Goal: Information Seeking & Learning: Learn about a topic

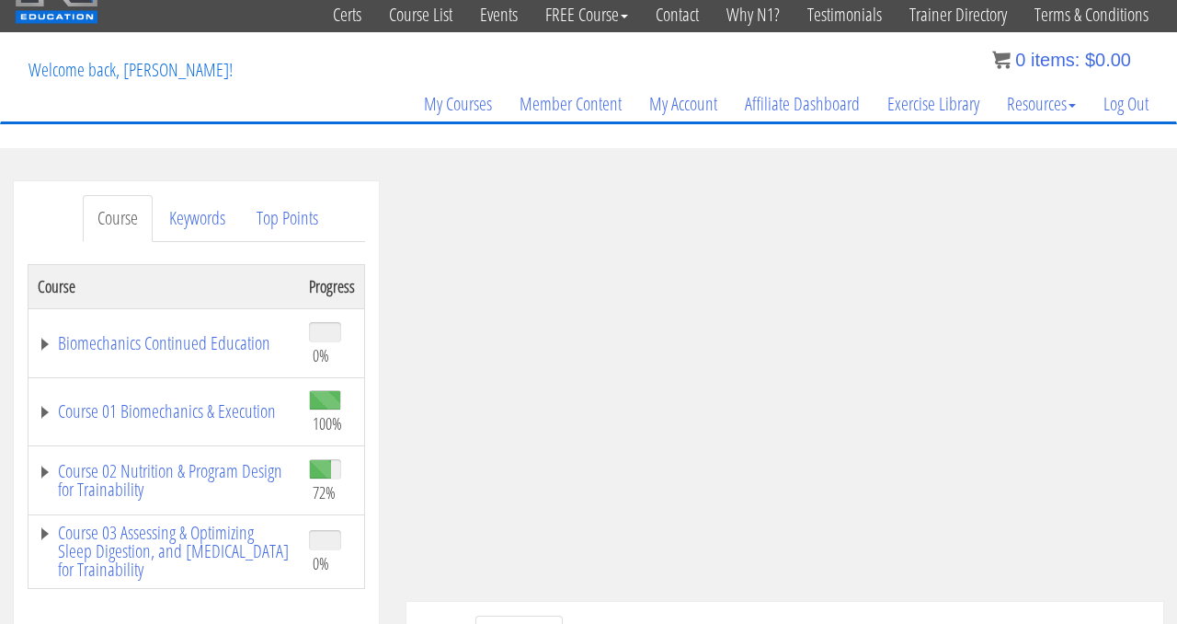
scroll to position [65, 0]
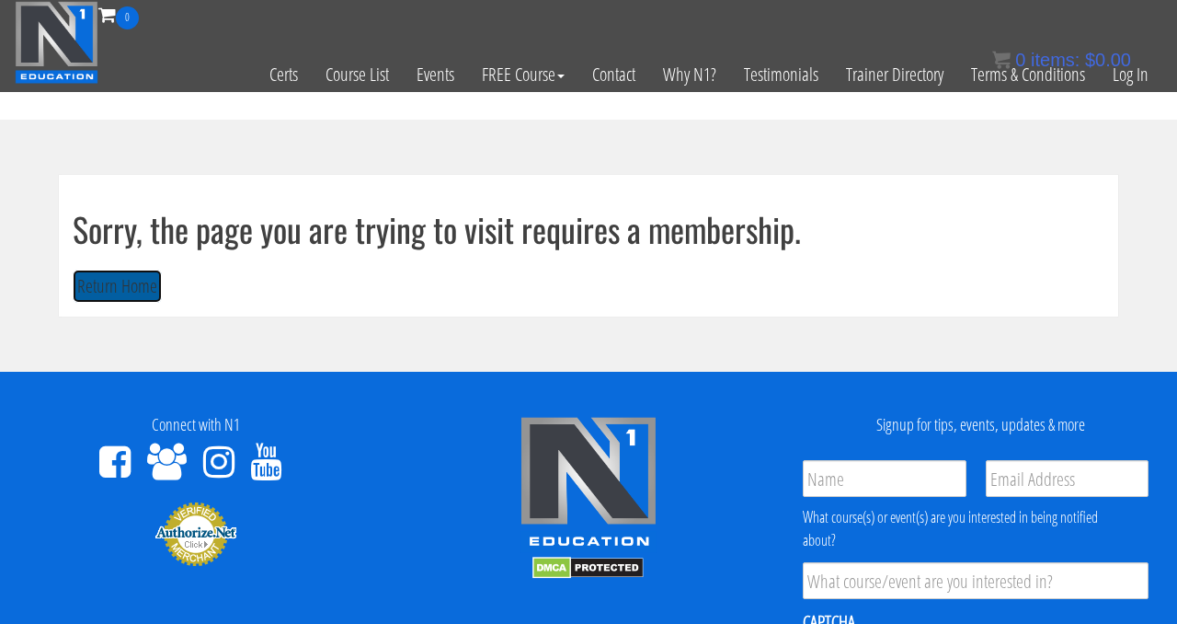
click at [122, 293] on button "Return Home" at bounding box center [117, 287] width 89 height 34
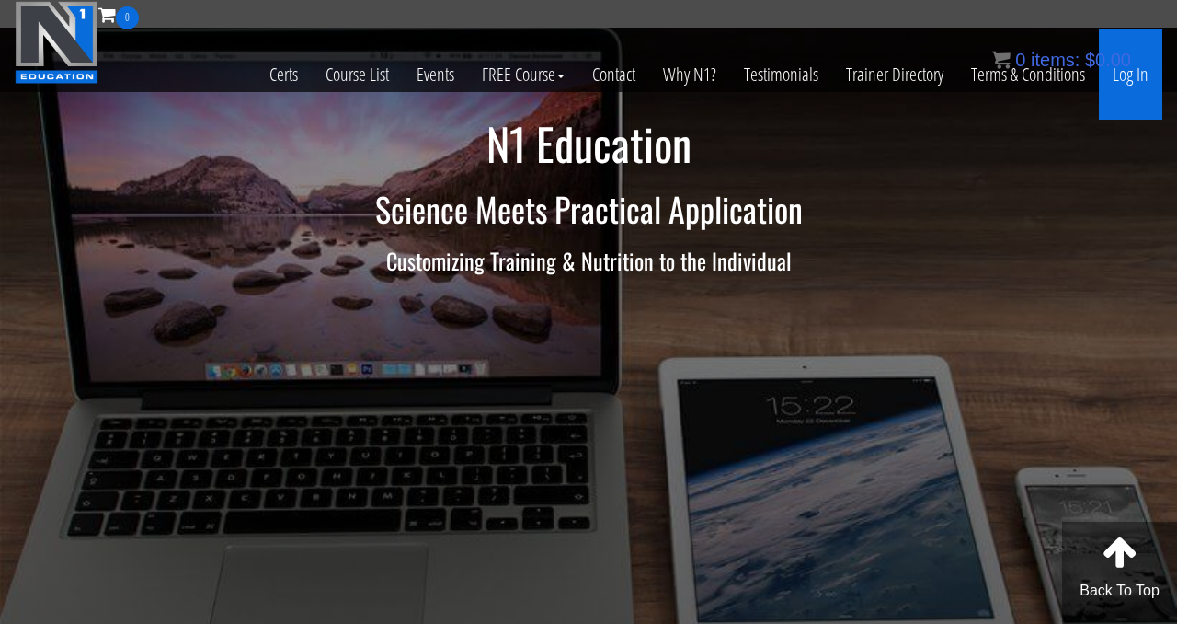
click at [1119, 76] on link "Log In" at bounding box center [1130, 74] width 63 height 90
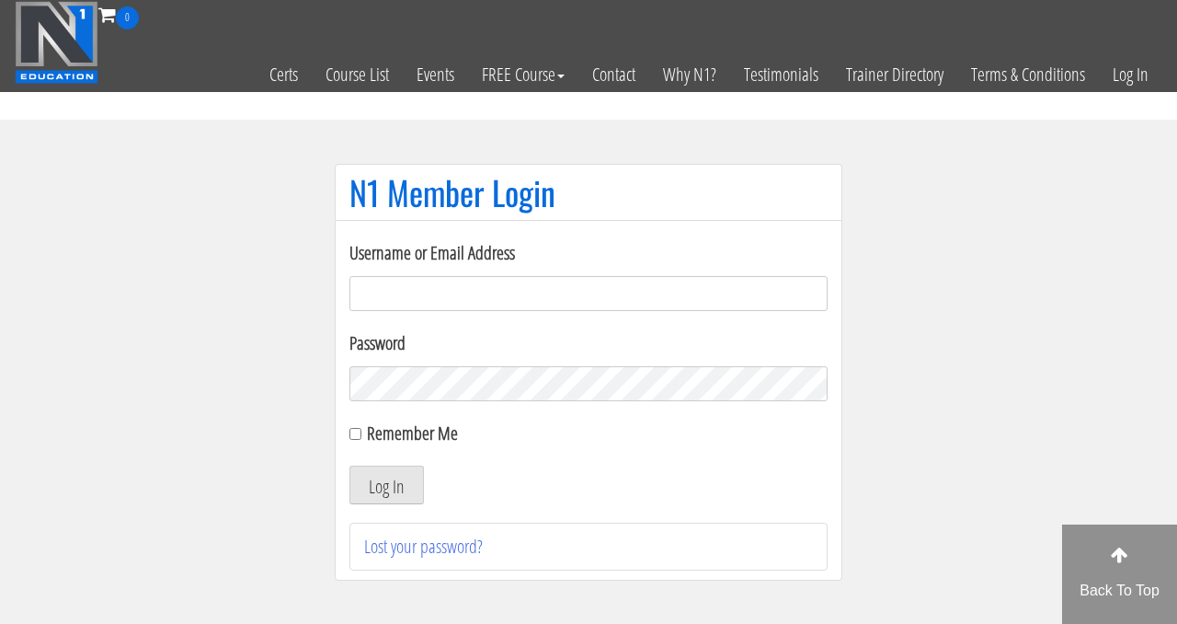
type input "ld2mahala@yahoo.com"
click at [358, 434] on input "Remember Me" at bounding box center [356, 434] width 12 height 12
checkbox input "true"
click at [377, 486] on button "Log In" at bounding box center [387, 484] width 75 height 39
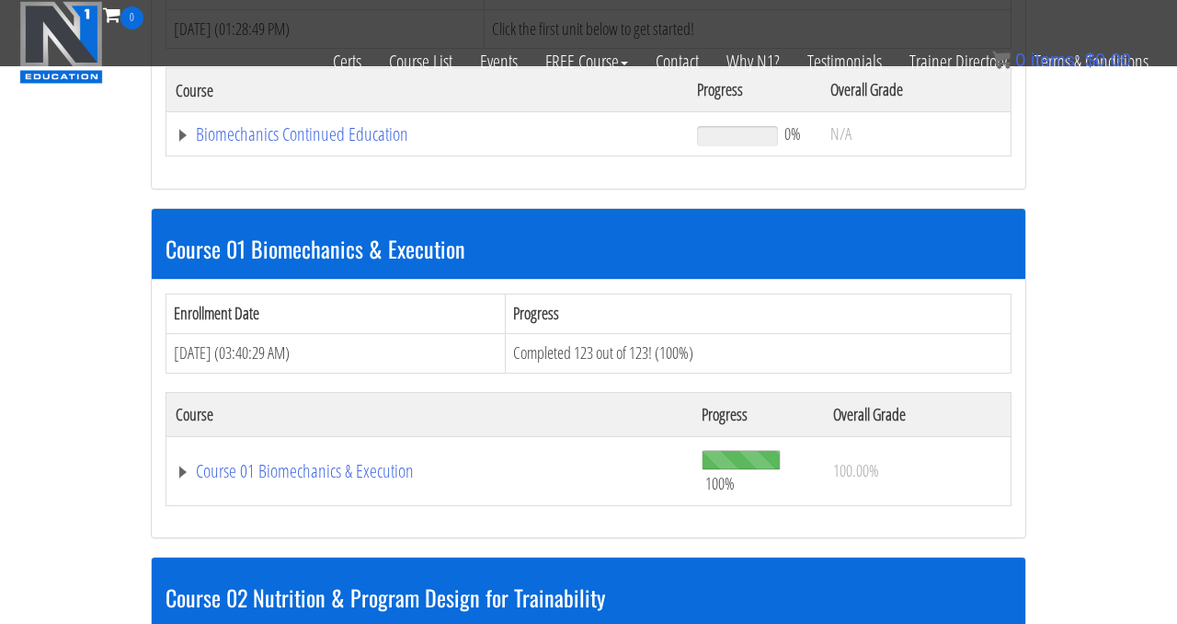
scroll to position [396, 0]
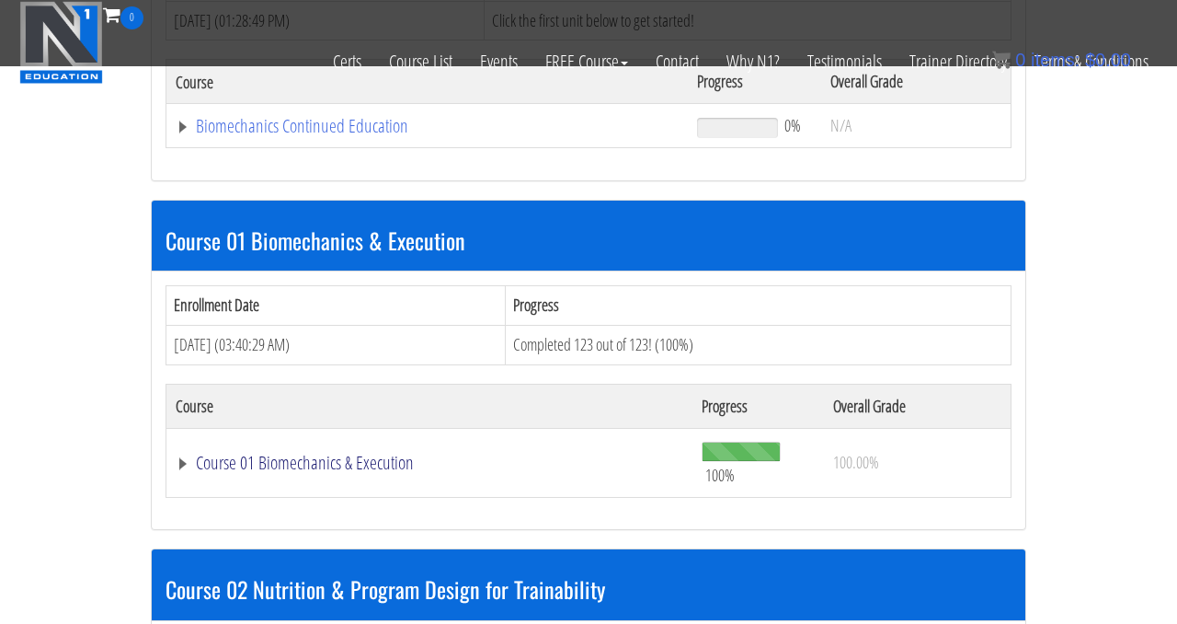
click at [297, 135] on link "Course 01 Biomechanics & Execution" at bounding box center [427, 126] width 503 height 18
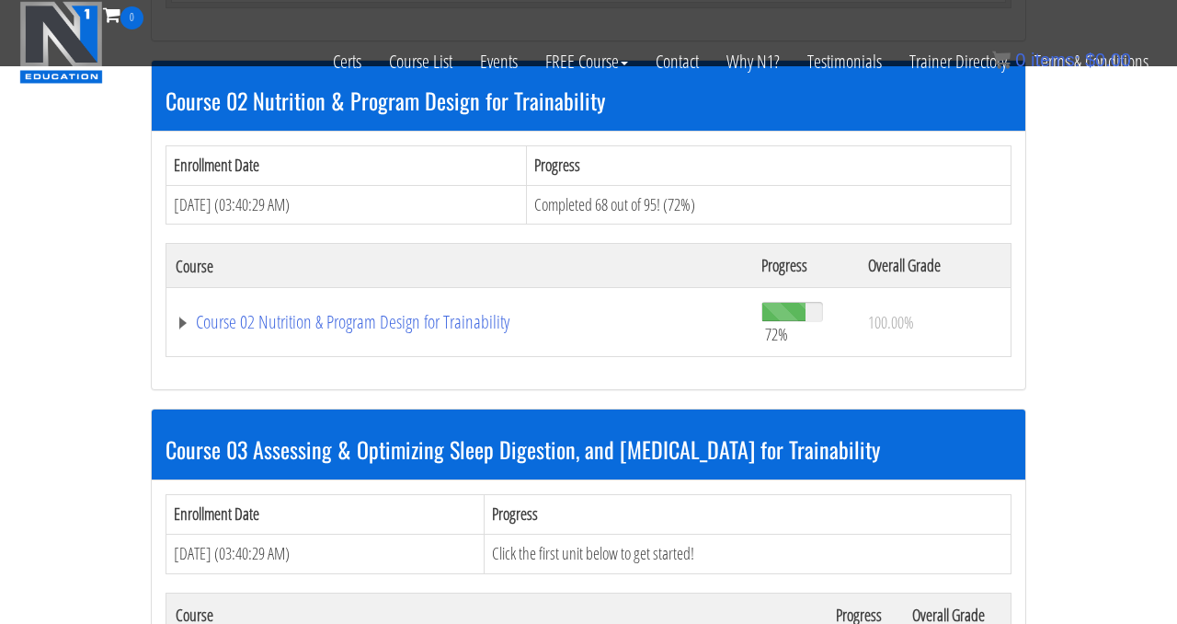
scroll to position [6354, 0]
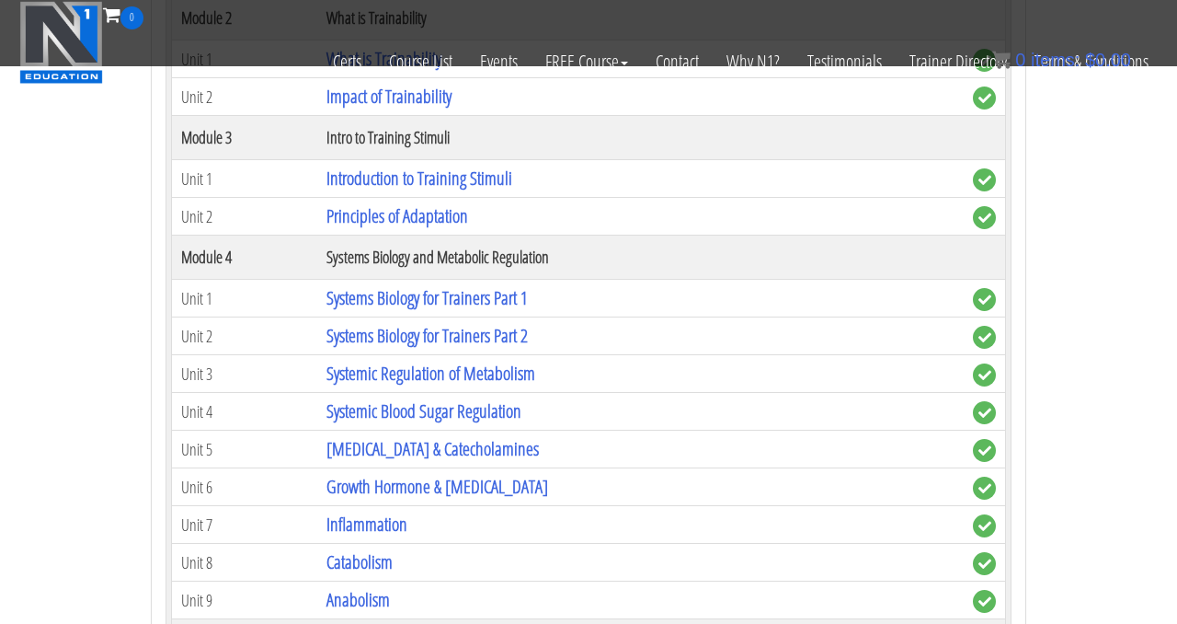
scroll to position [6855, 0]
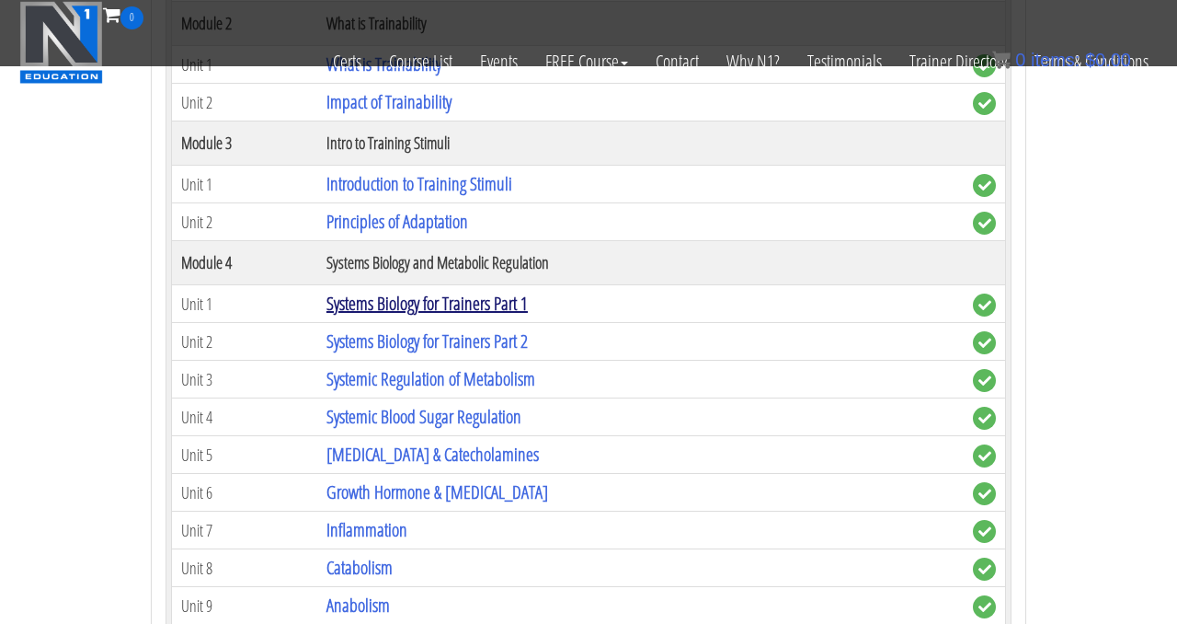
click at [395, 310] on link "Systems Biology for Trainers Part 1" at bounding box center [427, 303] width 201 height 25
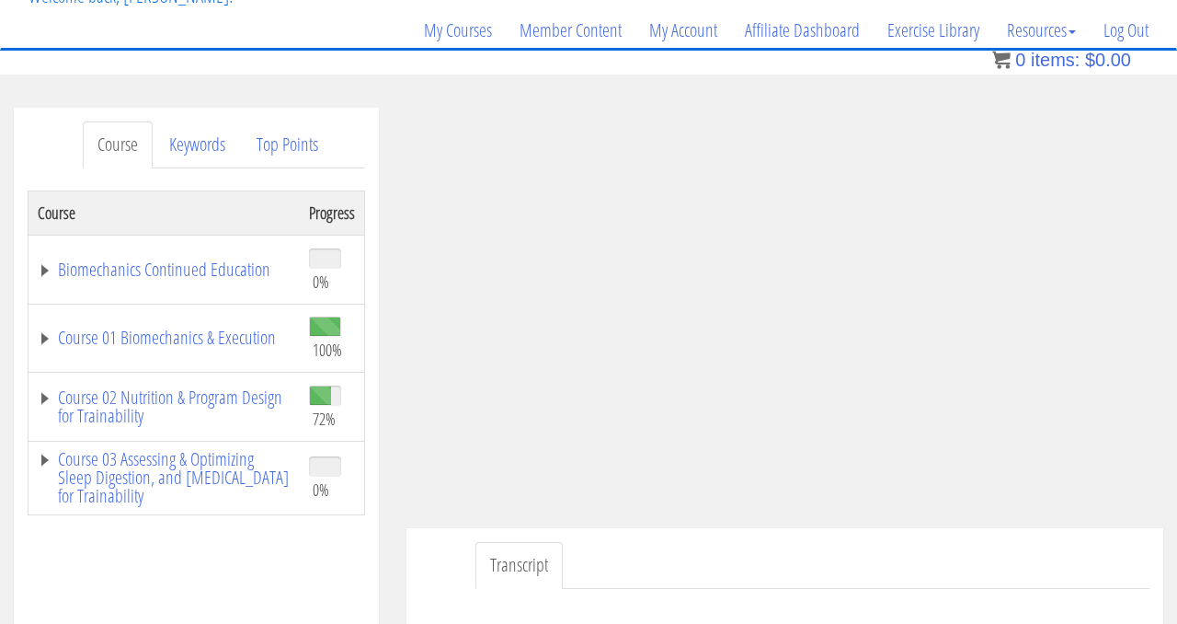
scroll to position [138, 0]
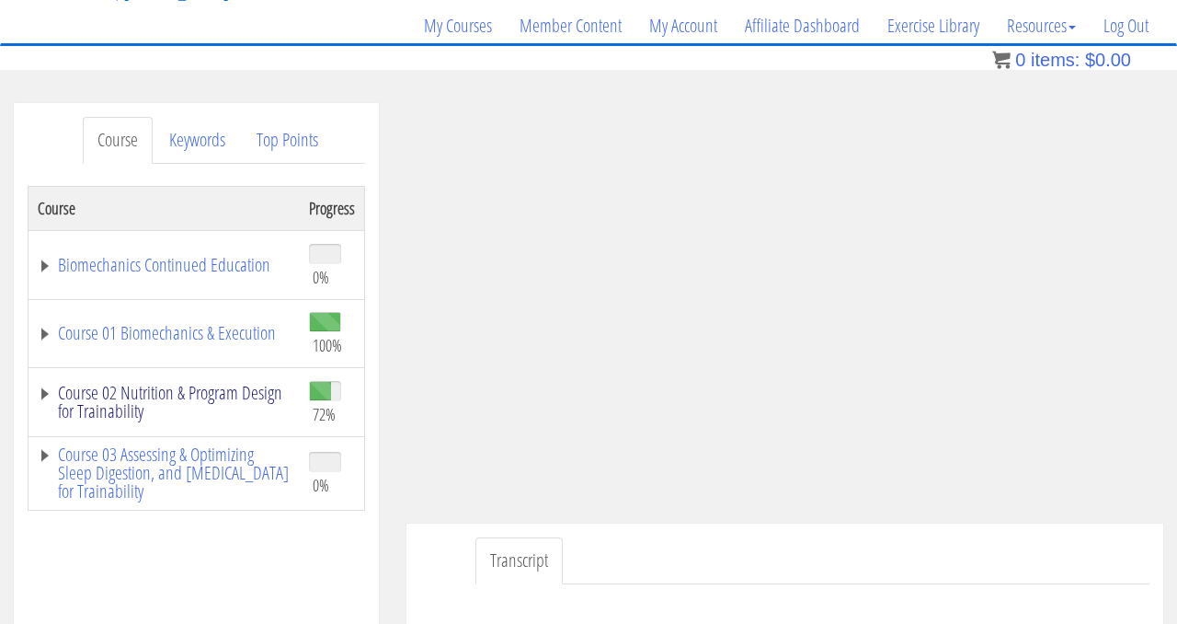
click at [98, 399] on link "Course 02 Nutrition & Program Design for Trainability" at bounding box center [164, 402] width 253 height 37
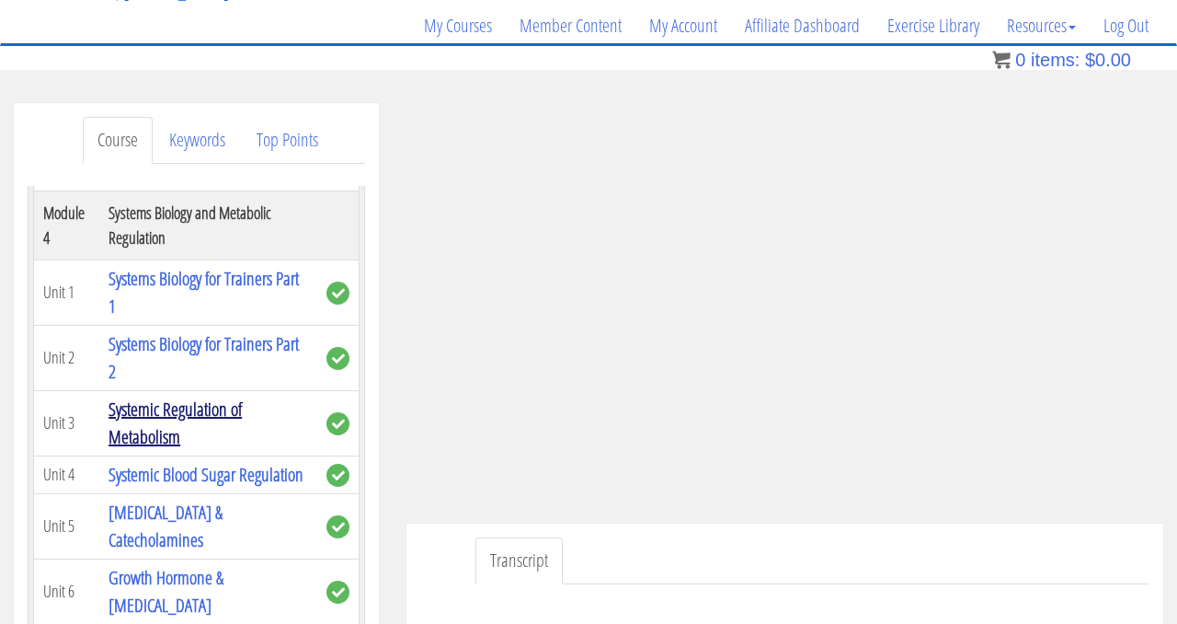
scroll to position [685, 0]
click at [171, 353] on link "Systems Biology for Trainers Part 2" at bounding box center [204, 356] width 190 height 52
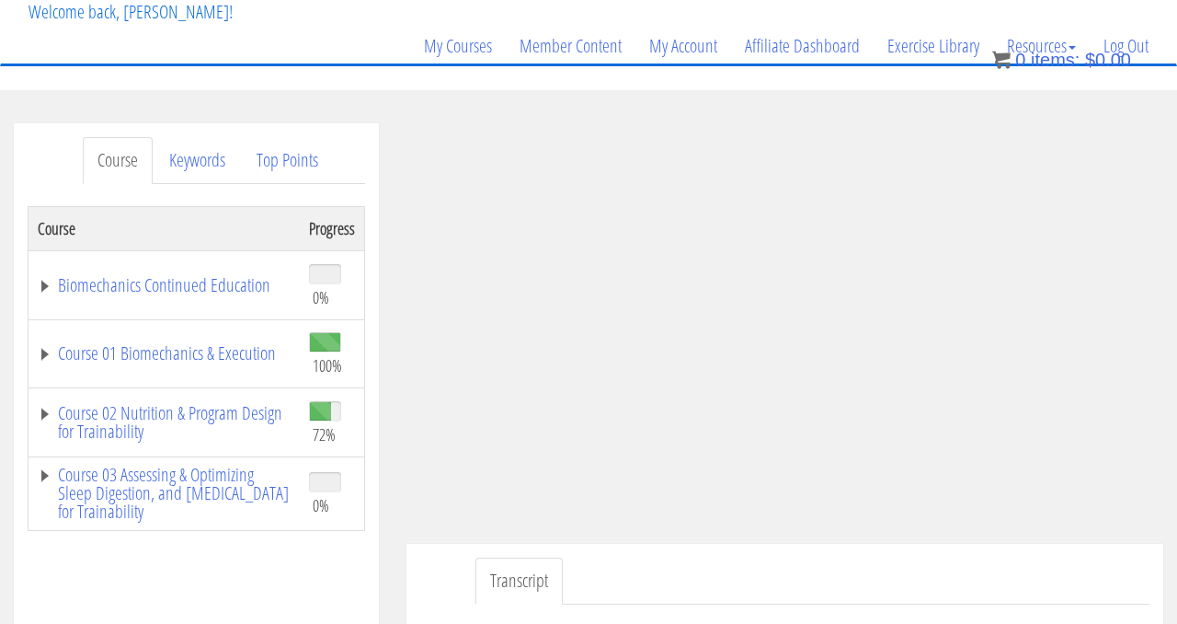
scroll to position [120, 0]
click at [195, 413] on link "Course 02 Nutrition & Program Design for Trainability" at bounding box center [164, 420] width 253 height 37
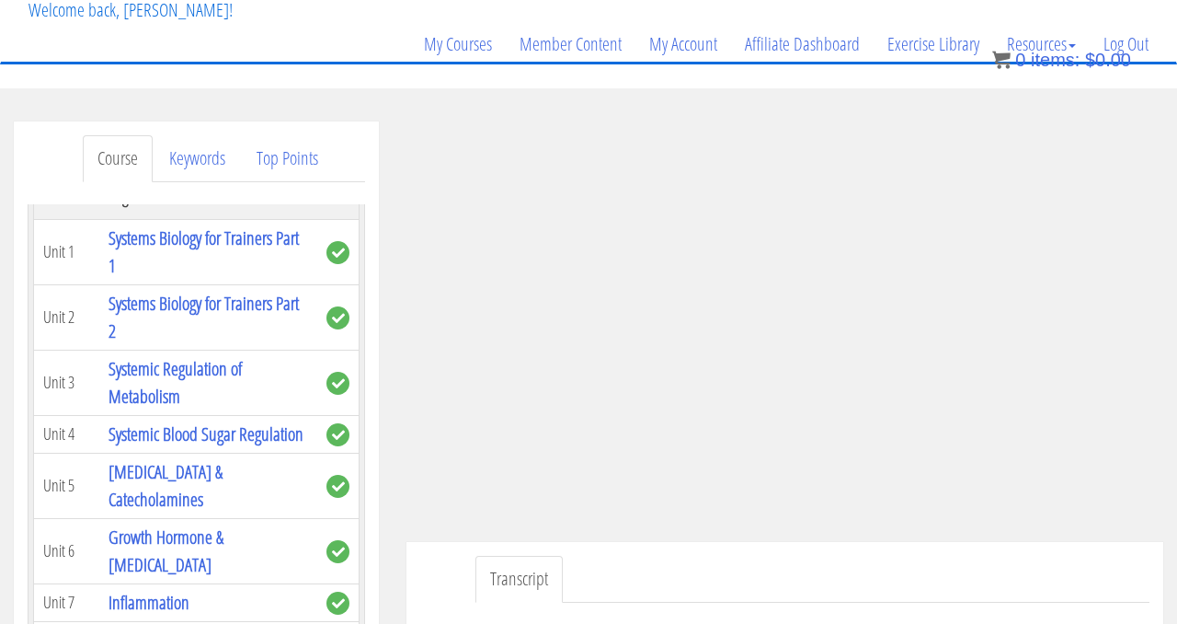
scroll to position [756, 0]
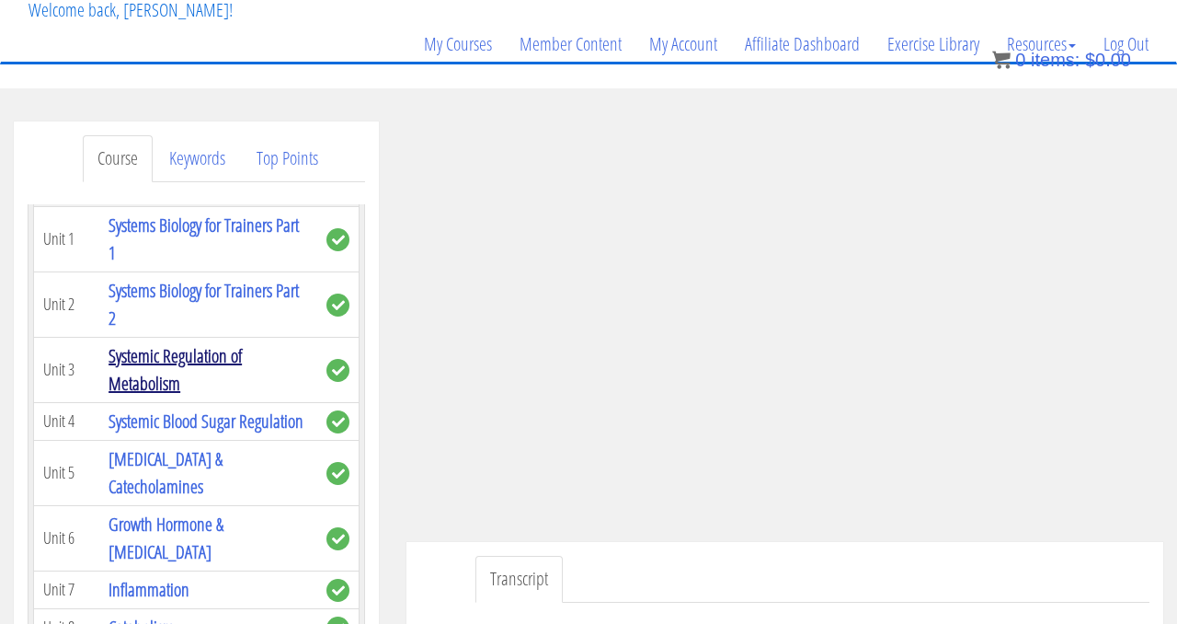
click at [186, 349] on link "Systemic Regulation of Metabolism" at bounding box center [175, 369] width 133 height 52
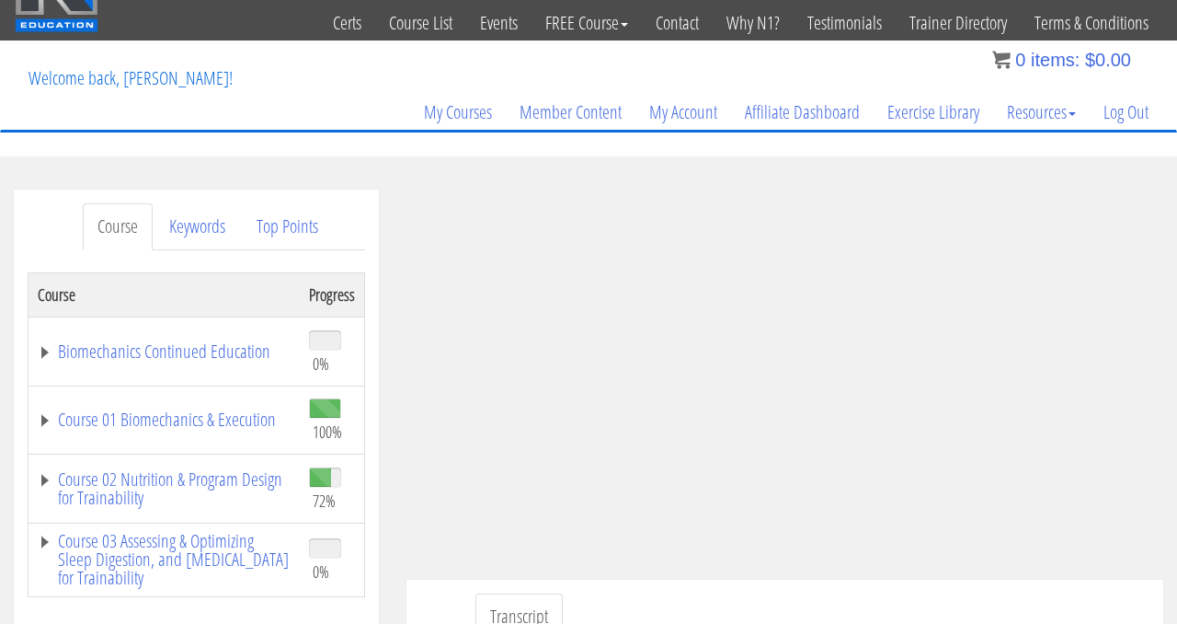
scroll to position [106, 0]
